Goal: Transaction & Acquisition: Purchase product/service

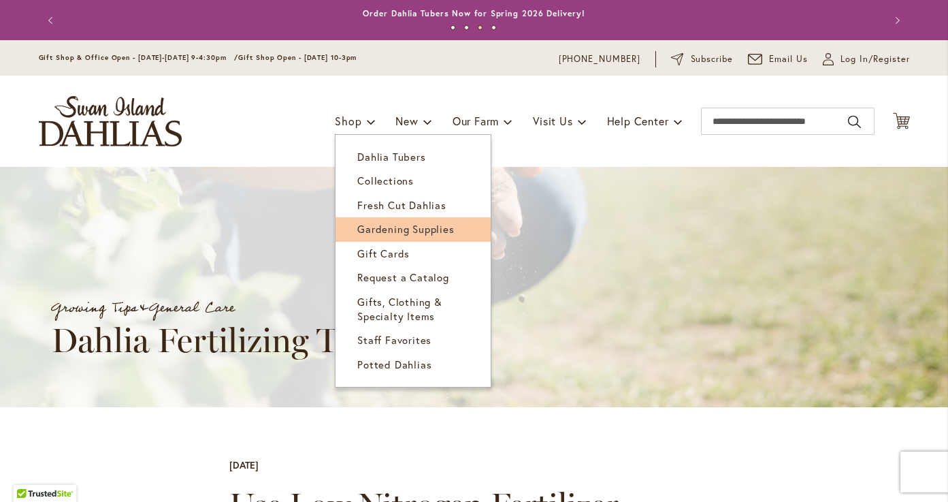
click at [370, 232] on span "Gardening Supplies" at bounding box center [405, 229] width 97 height 14
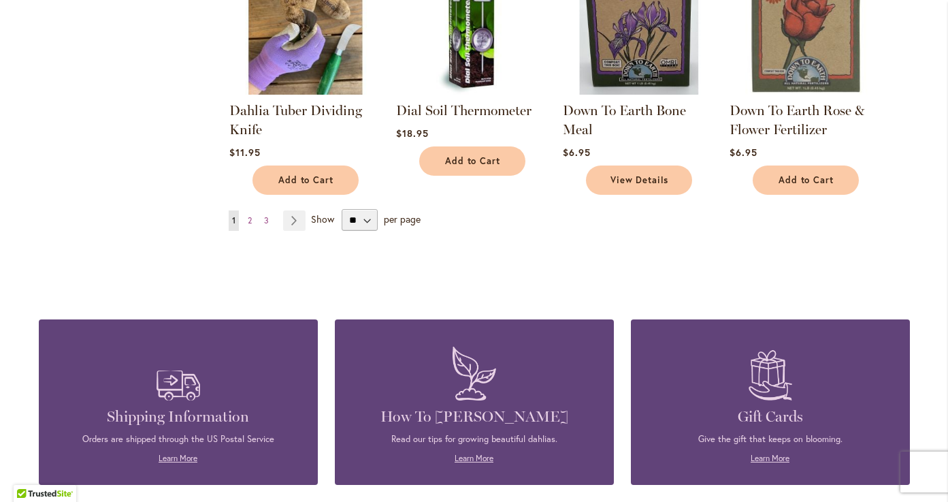
scroll to position [1123, 0]
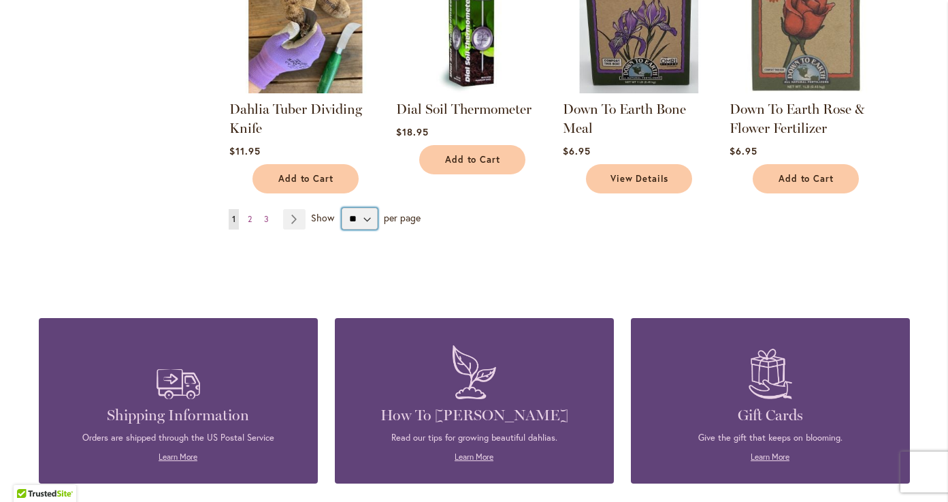
select select "**"
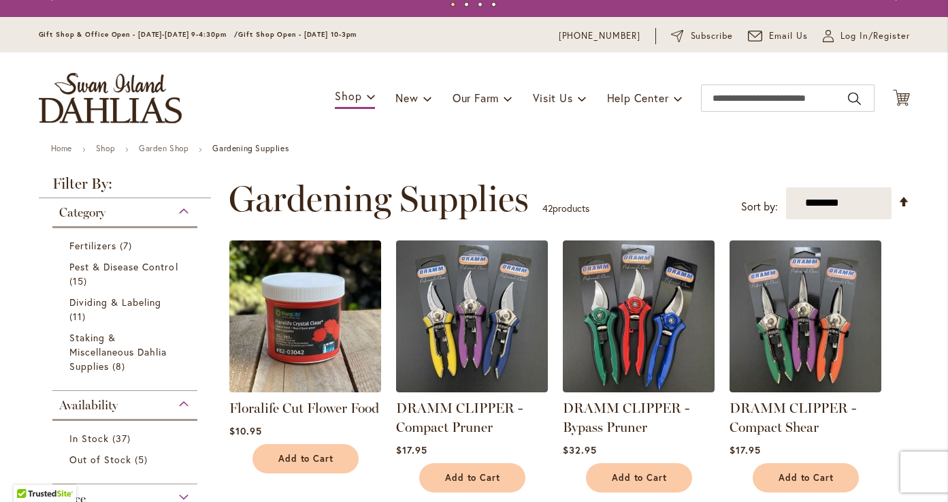
scroll to position [20, 0]
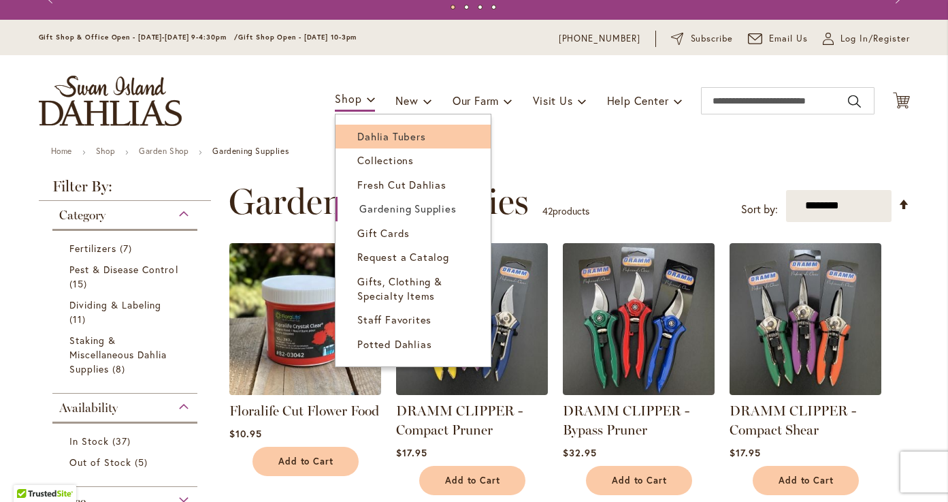
click at [350, 138] on link "Dahlia Tubers" at bounding box center [413, 137] width 155 height 24
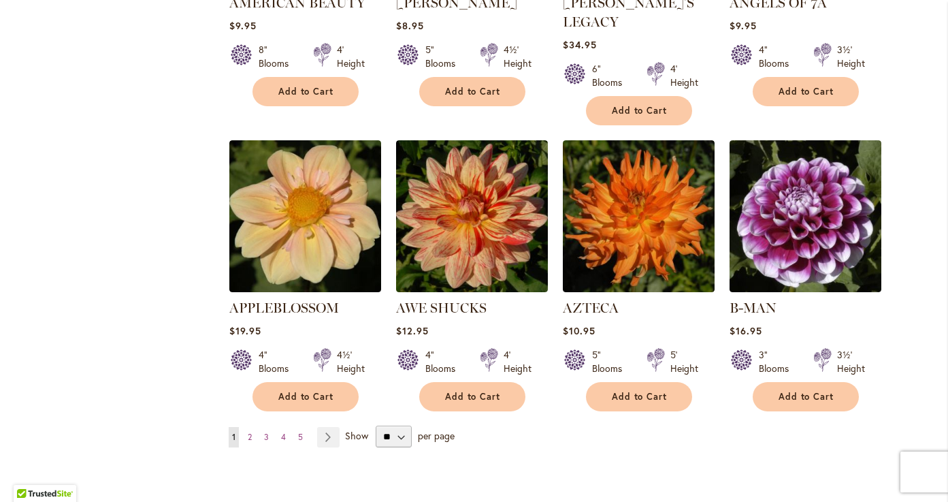
scroll to position [1079, 0]
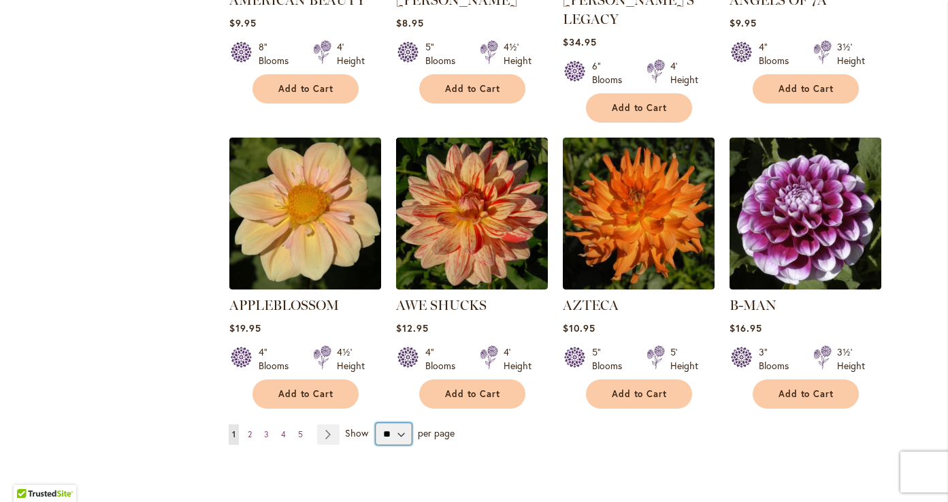
select select "**"
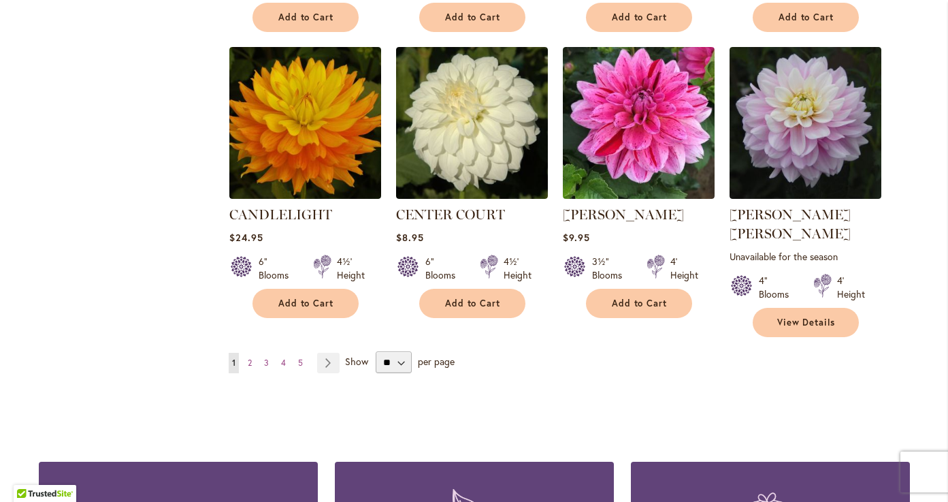
scroll to position [4659, 0]
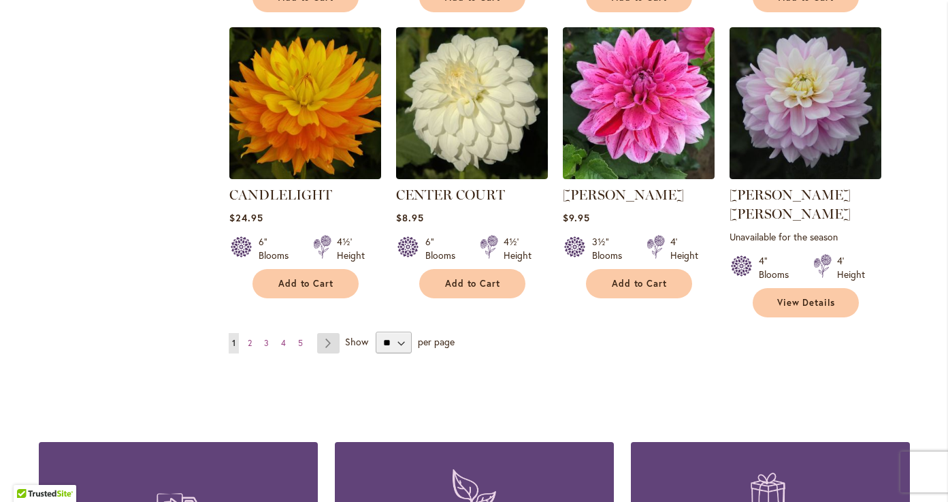
click at [336, 333] on link "Page Next" at bounding box center [328, 343] width 22 height 20
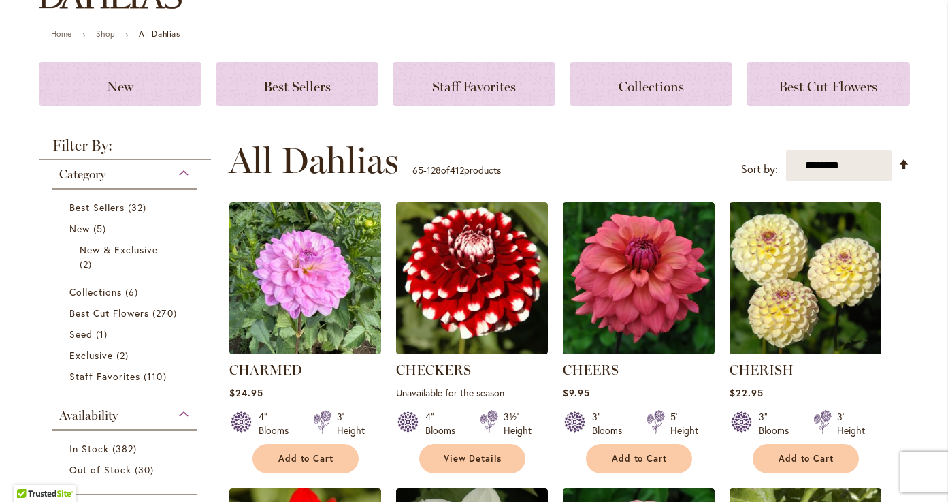
scroll to position [141, 0]
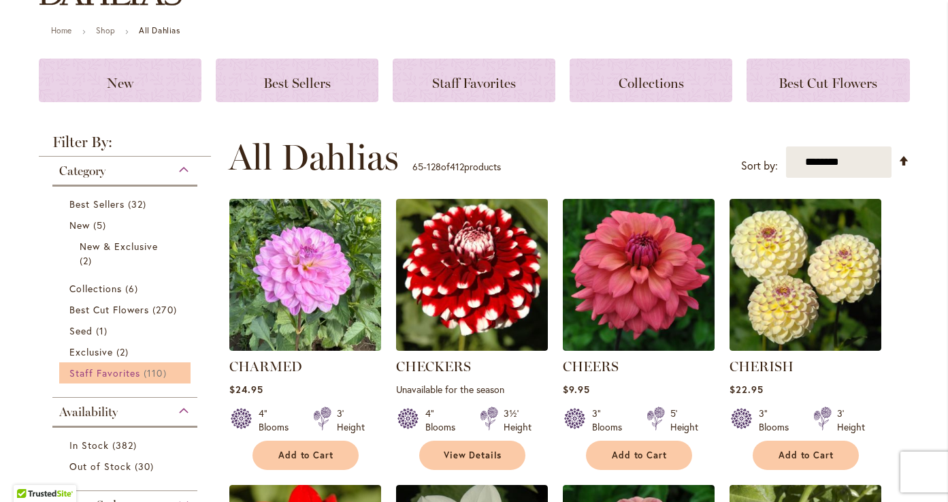
click at [119, 379] on span "Staff Favorites" at bounding box center [104, 372] width 71 height 13
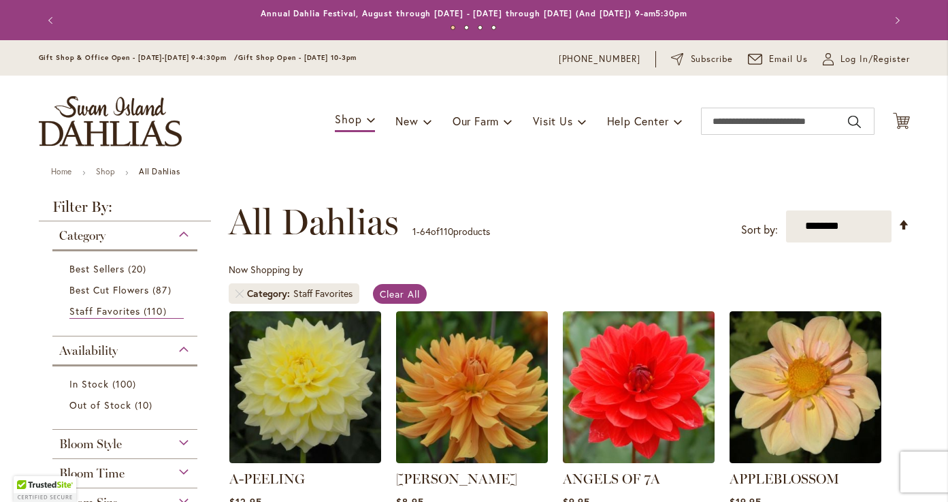
scroll to position [270, 0]
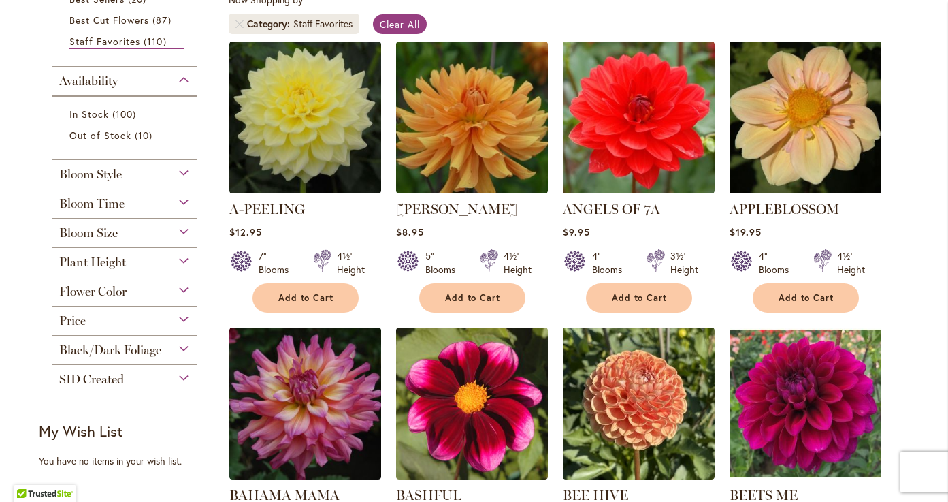
click at [187, 270] on div "Plant Height" at bounding box center [125, 259] width 146 height 22
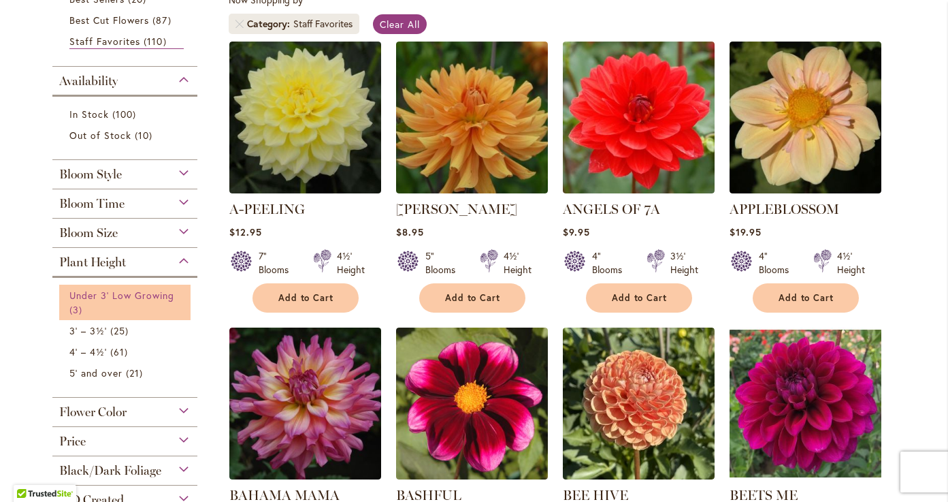
click at [176, 310] on link "Under 3' Low Growing 3 items" at bounding box center [126, 302] width 115 height 29
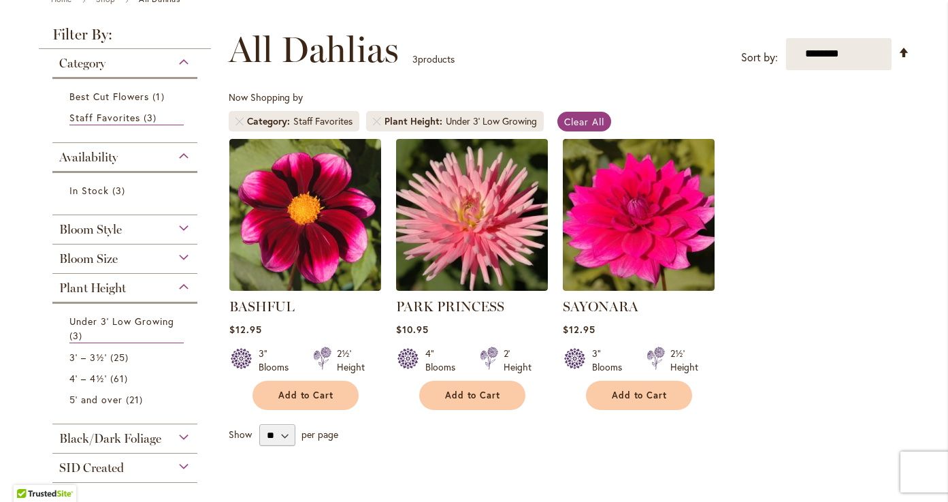
scroll to position [174, 0]
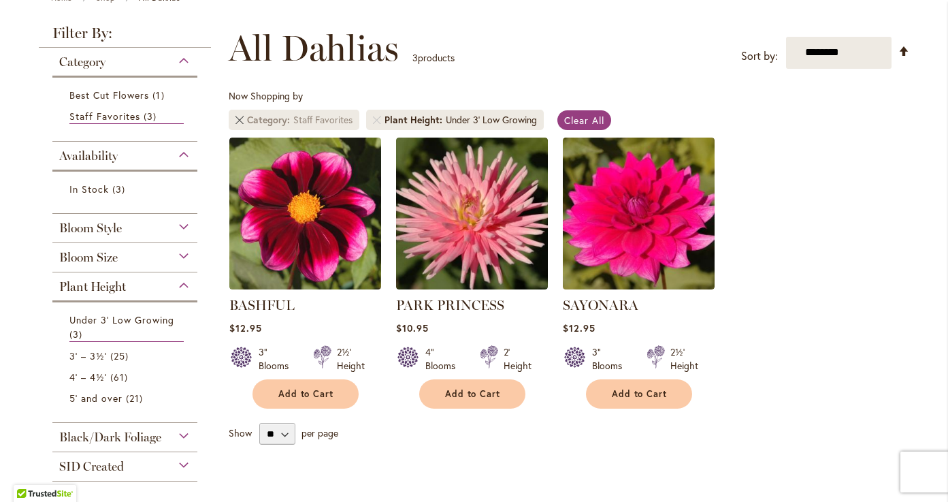
click at [239, 124] on link "Remove Category Staff Favorites" at bounding box center [240, 120] width 8 height 8
